Goal: Navigation & Orientation: Find specific page/section

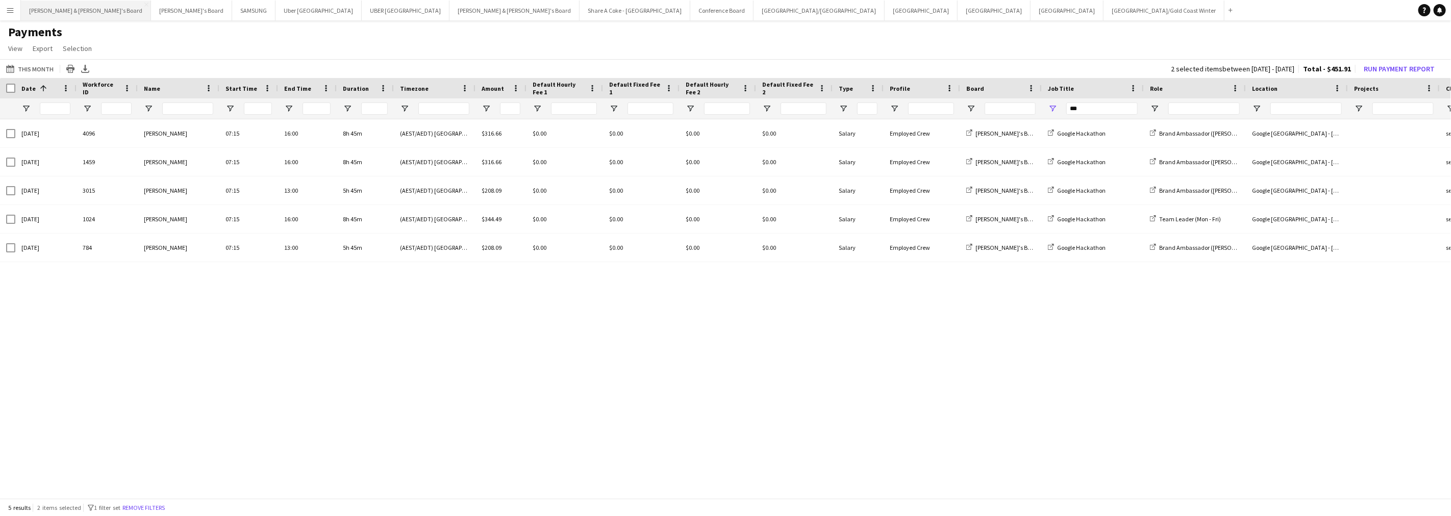
click at [64, 11] on button "[PERSON_NAME] & [PERSON_NAME]'s Board Close" at bounding box center [86, 11] width 130 height 20
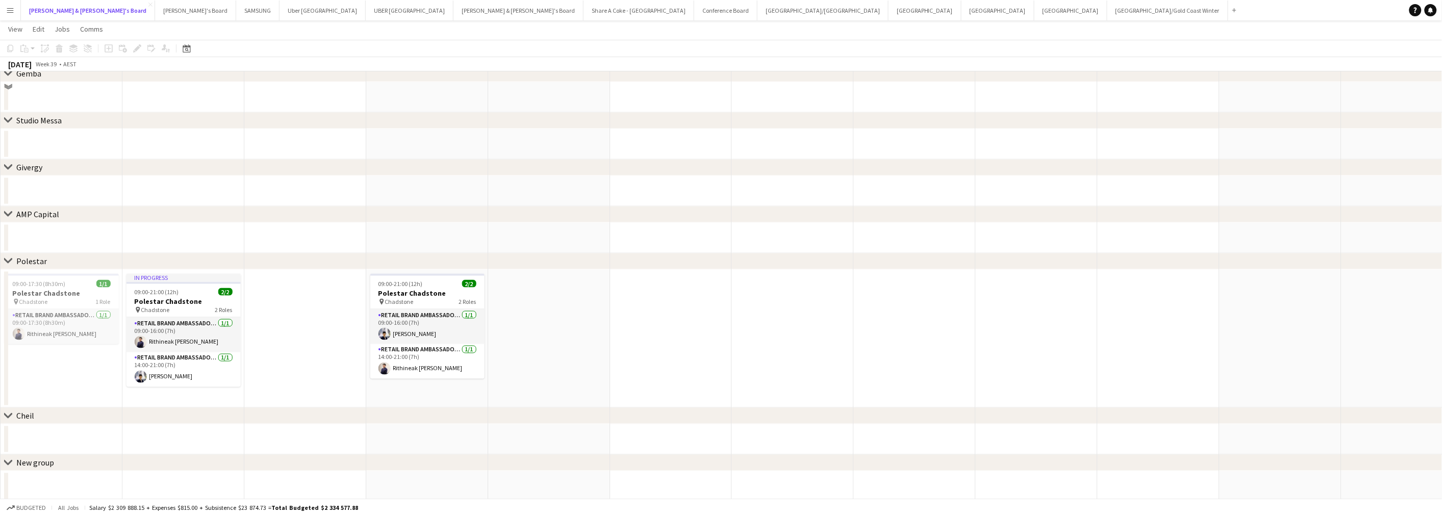
scroll to position [567, 0]
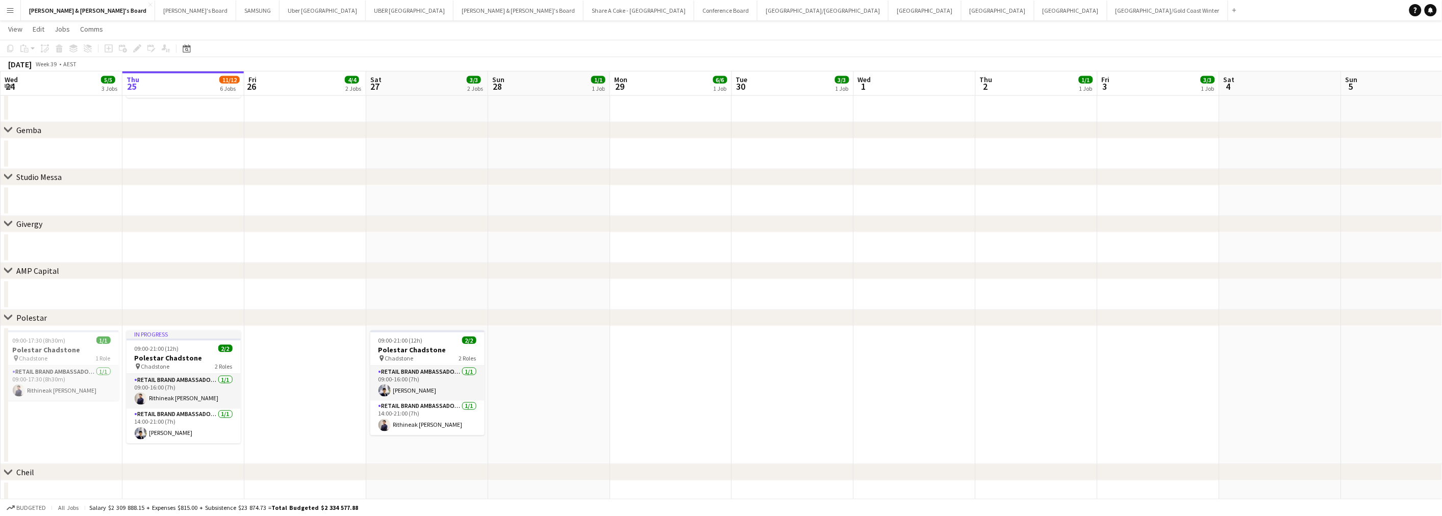
click at [4, 8] on button "Menu" at bounding box center [10, 10] width 20 height 20
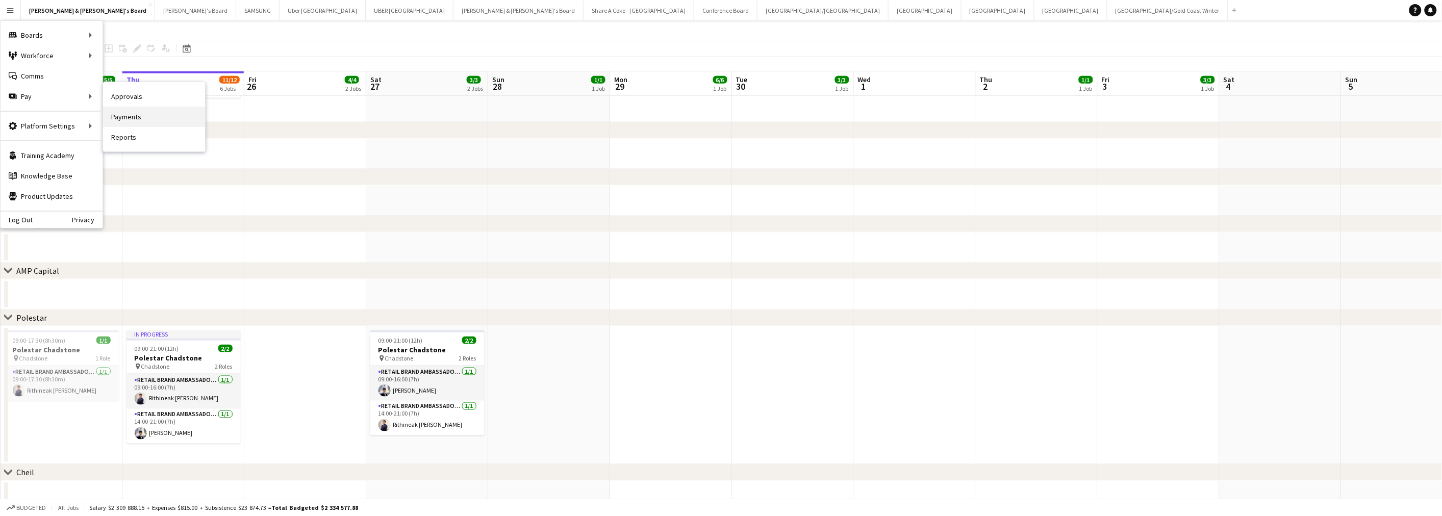
click at [152, 116] on link "Payments" at bounding box center [154, 117] width 102 height 20
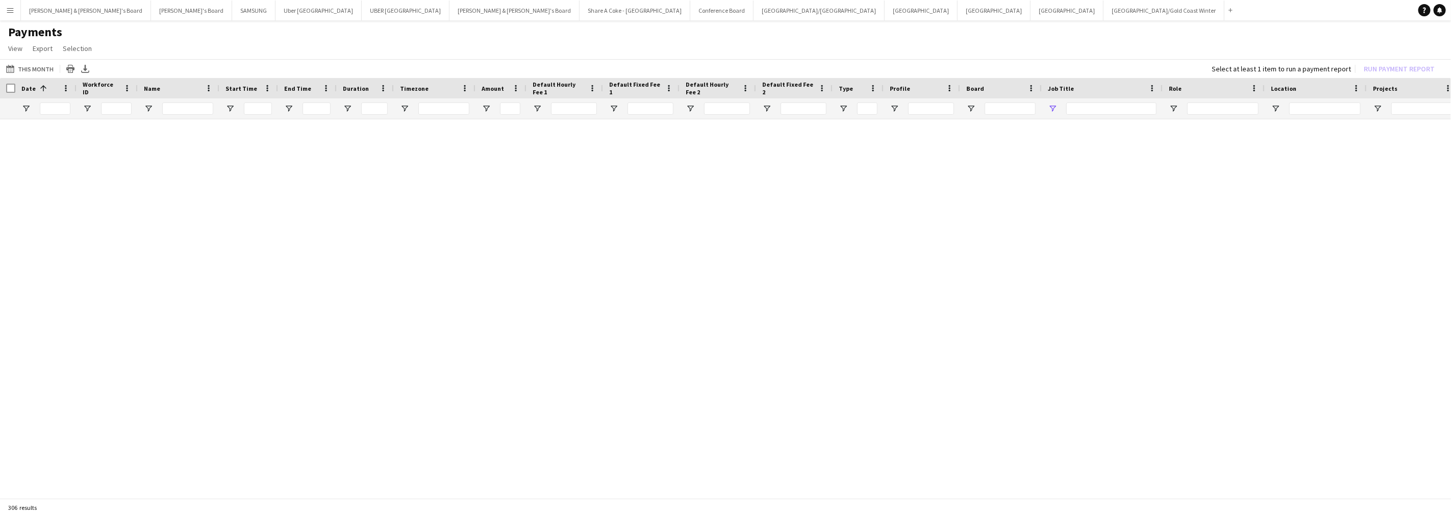
type input "***"
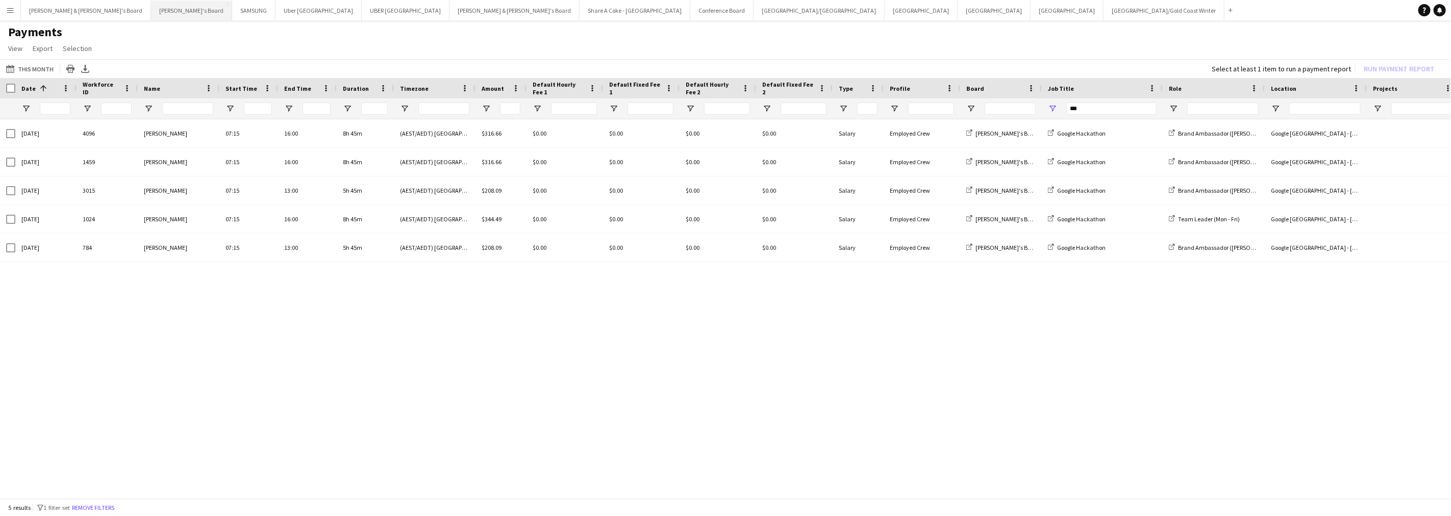
click at [151, 9] on button "Tennille's Board Close" at bounding box center [191, 11] width 81 height 20
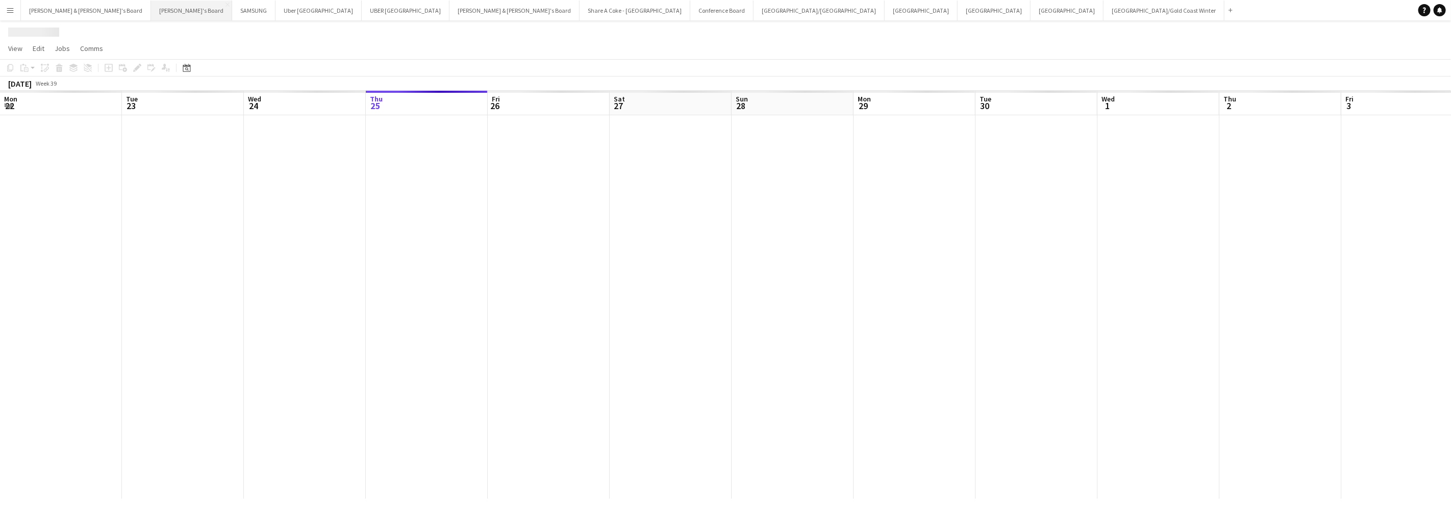
scroll to position [0, 243]
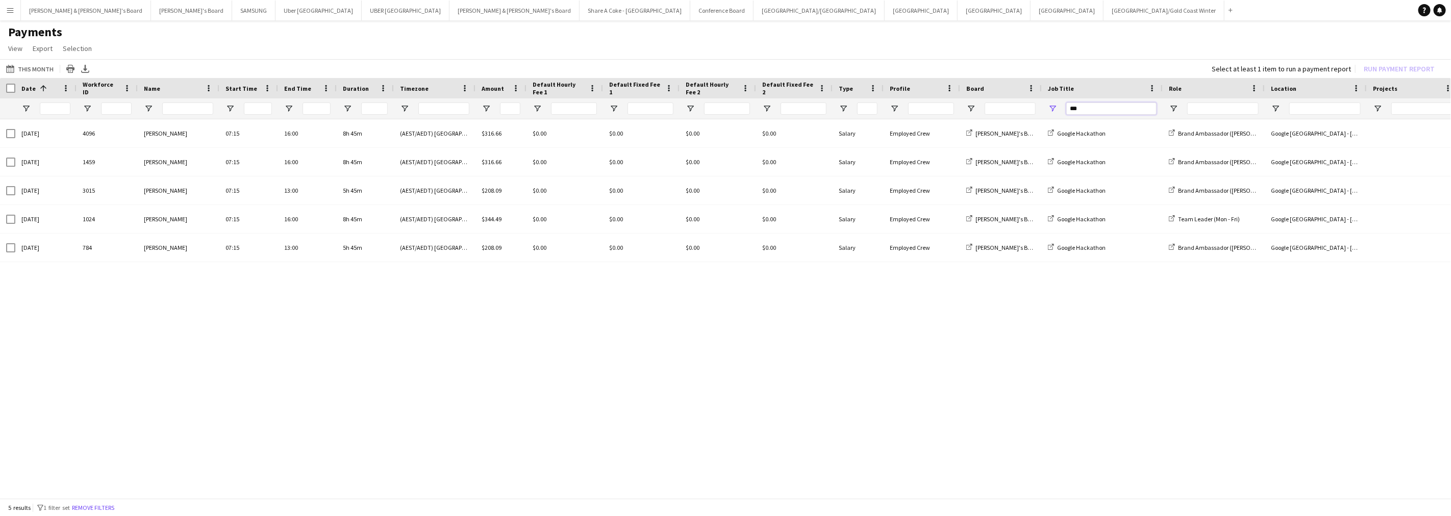
drag, startPoint x: 1094, startPoint y: 104, endPoint x: 1009, endPoint y: 109, distance: 85.9
click at [1009, 109] on div "***" at bounding box center [862, 108] width 1724 height 20
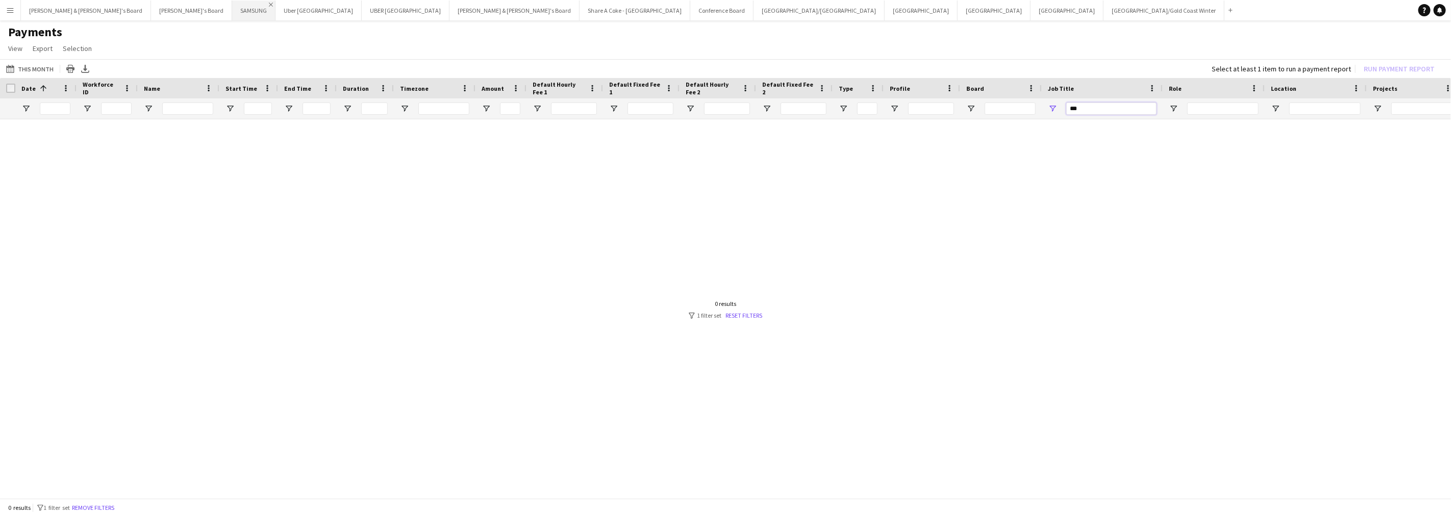
type input "***"
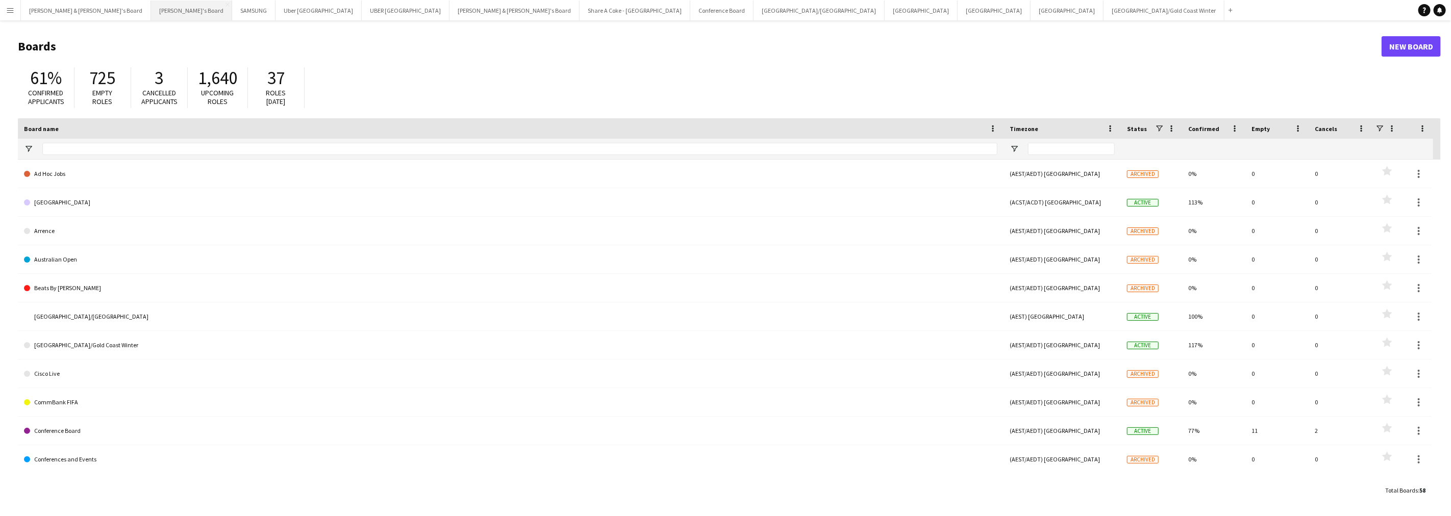
click at [151, 11] on button "Tennille's Board Close" at bounding box center [191, 11] width 81 height 20
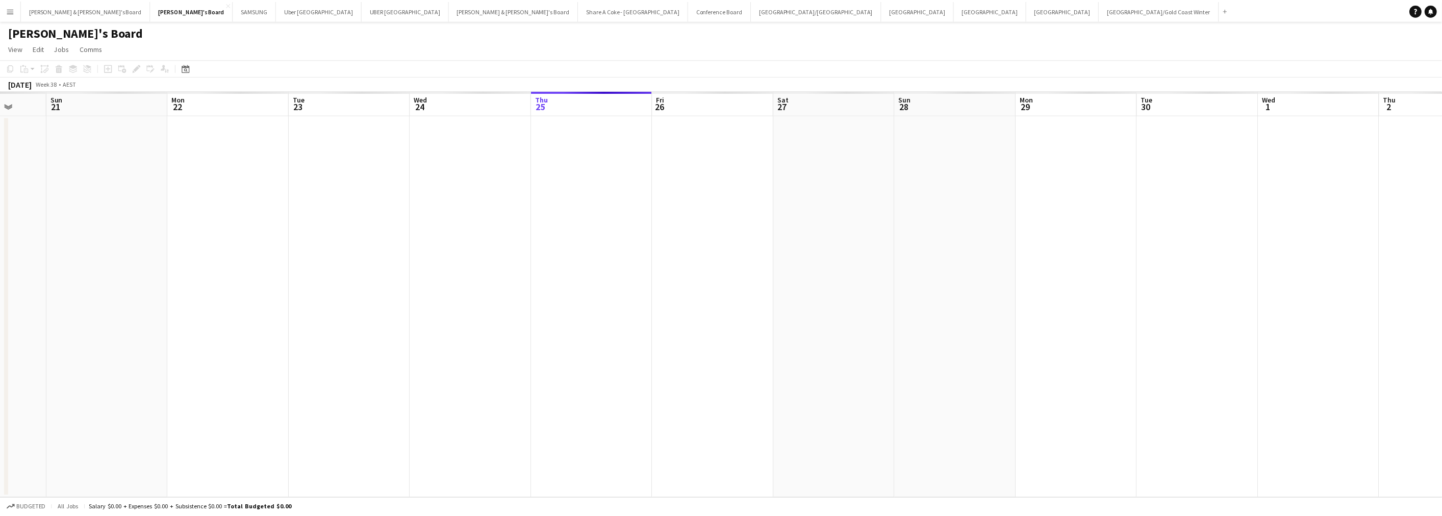
scroll to position [0, 287]
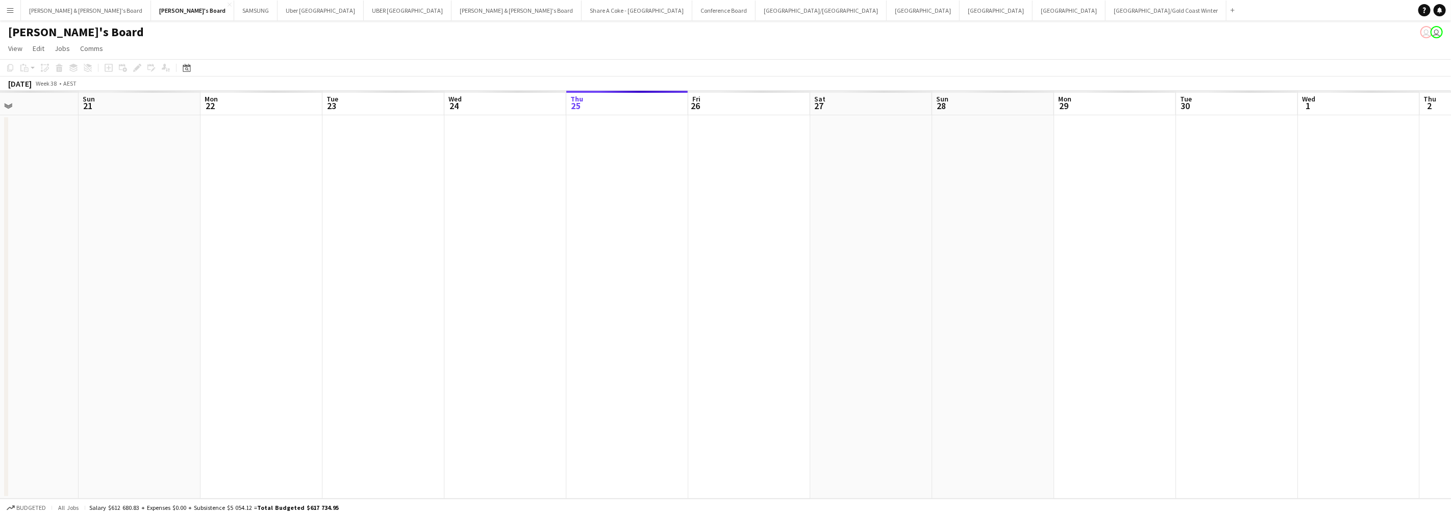
drag, startPoint x: 181, startPoint y: 236, endPoint x: 625, endPoint y: 272, distance: 445.4
click at [625, 272] on app-calendar-viewport "Thu 18 Fri 19 Sat 20 Sun 21 Mon 22 Tue 23 Wed 24 Thu 25 Fri 26 Sat 27 Sun 28 Mo…" at bounding box center [725, 295] width 1451 height 408
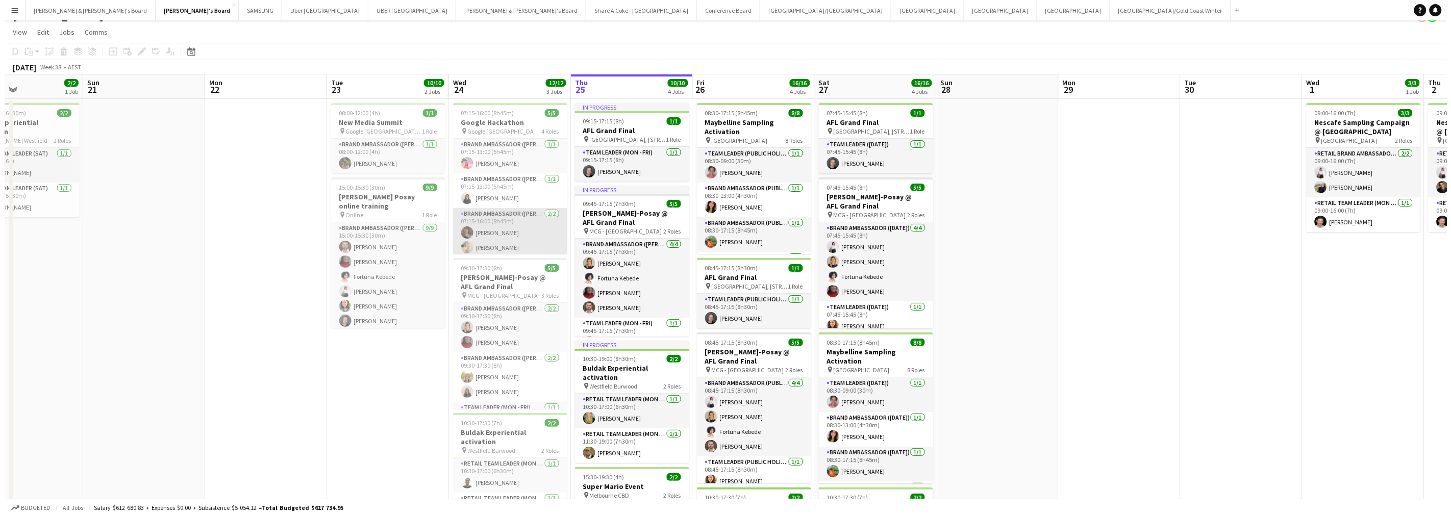
scroll to position [0, 0]
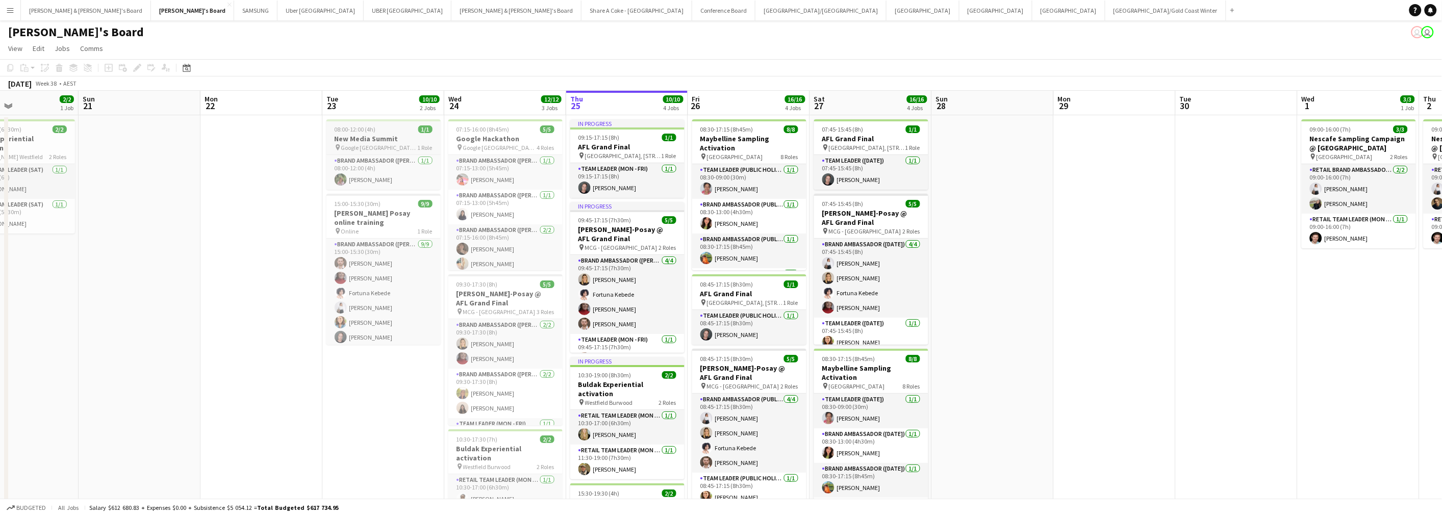
click at [365, 141] on h3 "New Media Summit" at bounding box center [384, 138] width 114 height 9
click at [485, 140] on h3 "Google Hackathon" at bounding box center [505, 138] width 114 height 9
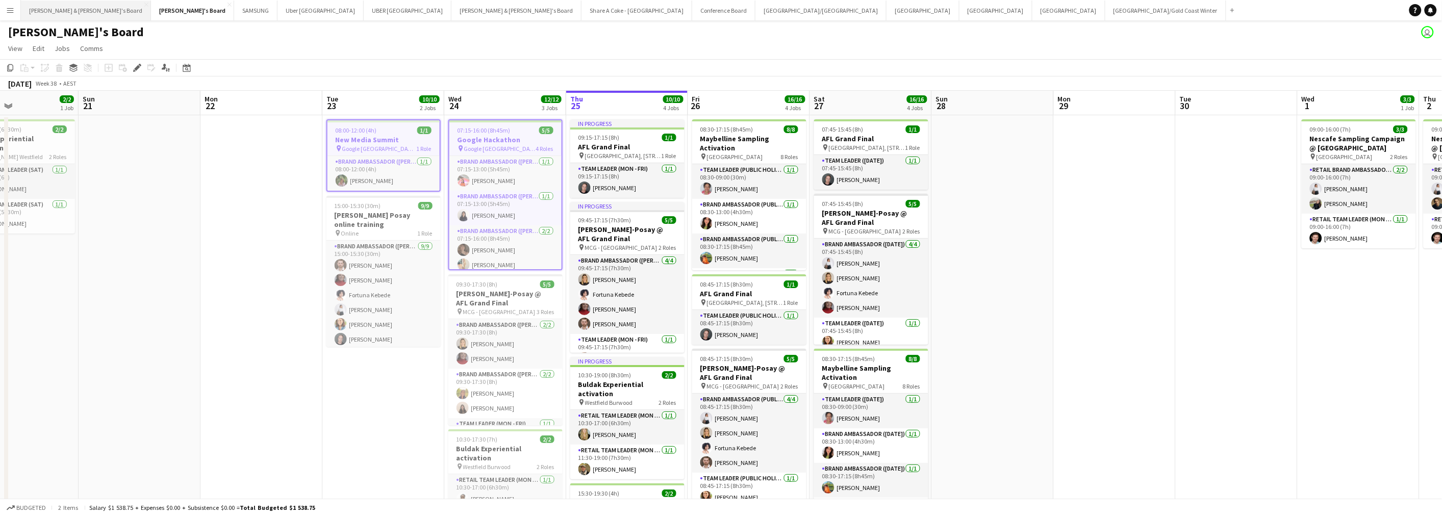
click at [63, 10] on button "[PERSON_NAME] & [PERSON_NAME]'s Board Close" at bounding box center [86, 11] width 130 height 20
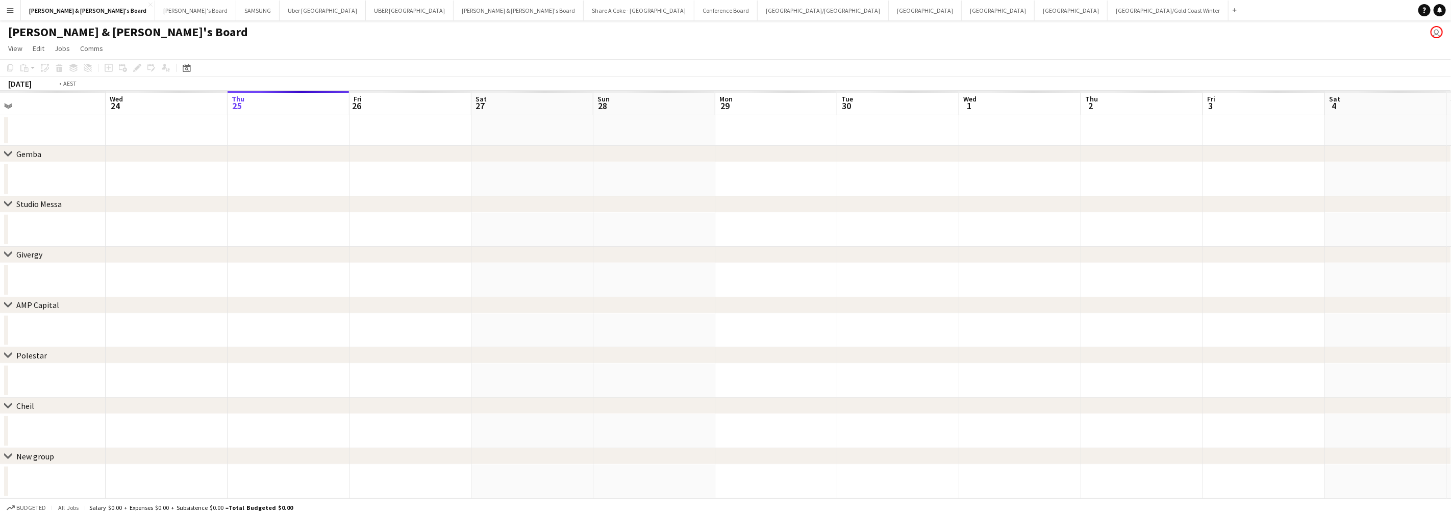
scroll to position [0, 257]
drag, startPoint x: 99, startPoint y: 293, endPoint x: 452, endPoint y: 282, distance: 352.7
click at [452, 282] on app-calendar-viewport "Sun 21 Mon 22 Tue 23 Wed 24 Thu 25 Fri 26 Sat 27 Sun 28 Mon 29 Tue 30 Wed 1 Thu…" at bounding box center [725, 295] width 1451 height 408
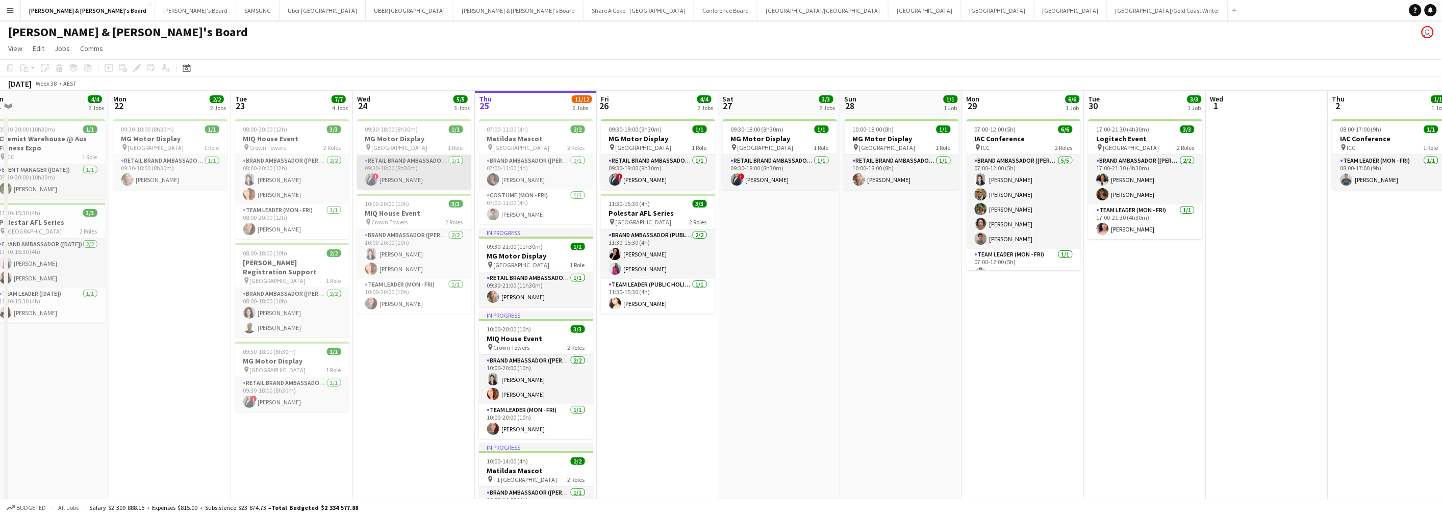
click at [415, 163] on app-card-role "RETAIL Brand Ambassador (Mon - Fri) 1/1 09:30-18:00 (8h30m) ! Marcy Lyudmyla Go…" at bounding box center [414, 172] width 114 height 35
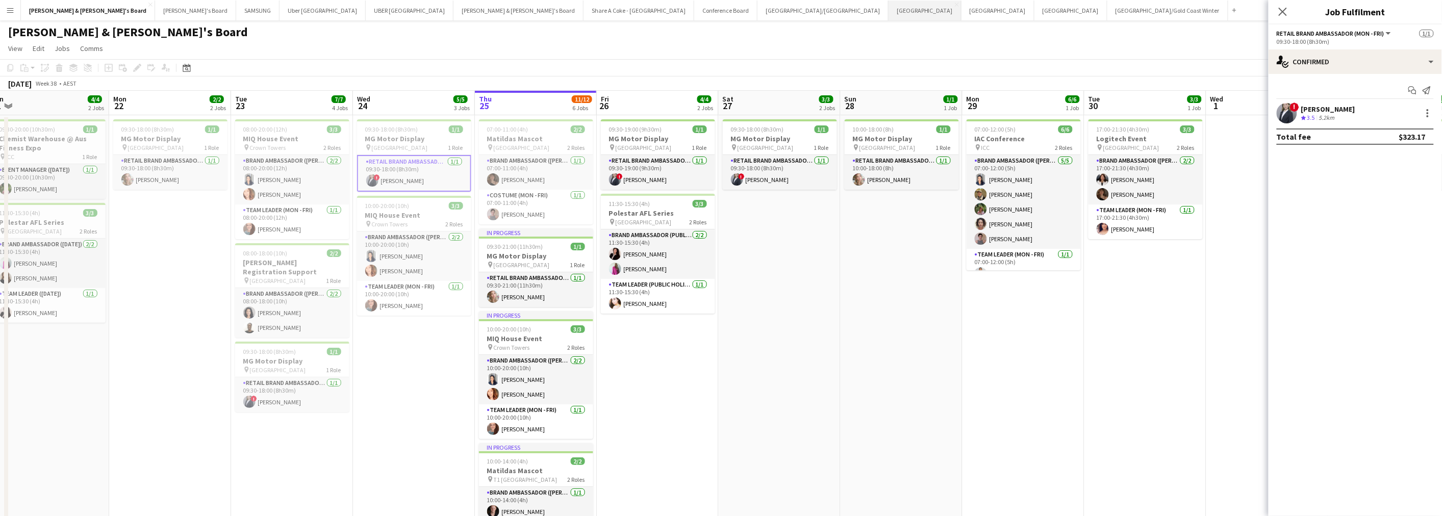
click at [889, 11] on button "Adelaide Close" at bounding box center [925, 11] width 73 height 20
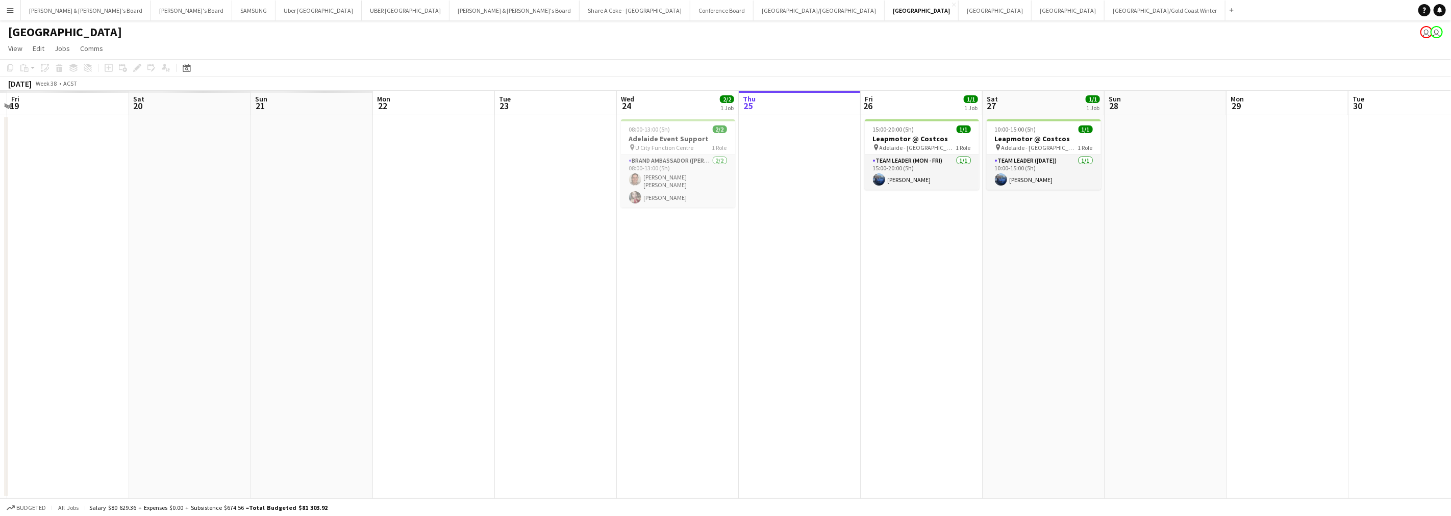
scroll to position [0, 241]
drag, startPoint x: 268, startPoint y: 283, endPoint x: 880, endPoint y: 263, distance: 612.0
click at [880, 263] on app-calendar-viewport "Wed 17 Thu 18 Fri 19 Sat 20 Sun 21 Mon 22 Tue 23 Wed 24 2/2 1 Job Thu 25 Fri 26…" at bounding box center [725, 295] width 1451 height 408
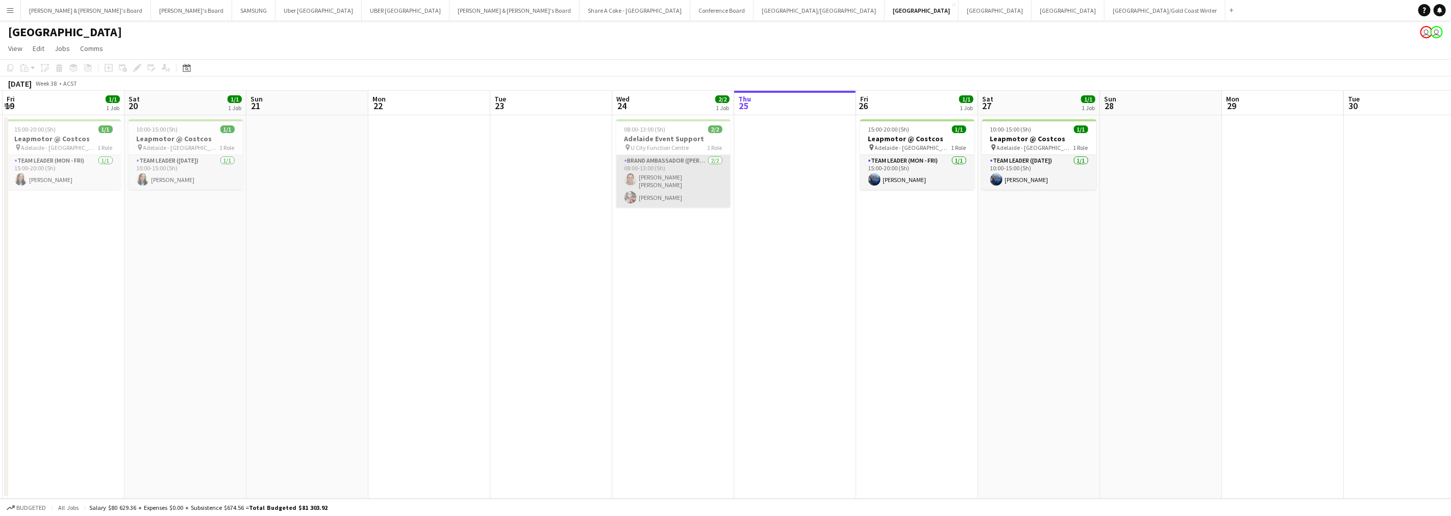
click at [650, 162] on app-card-role "Brand Ambassador (Mon - Fri) 2/2 08:00-13:00 (5h) Natalia Soledad Caimi Neroli …" at bounding box center [673, 181] width 114 height 53
